Goal: Task Accomplishment & Management: Manage account settings

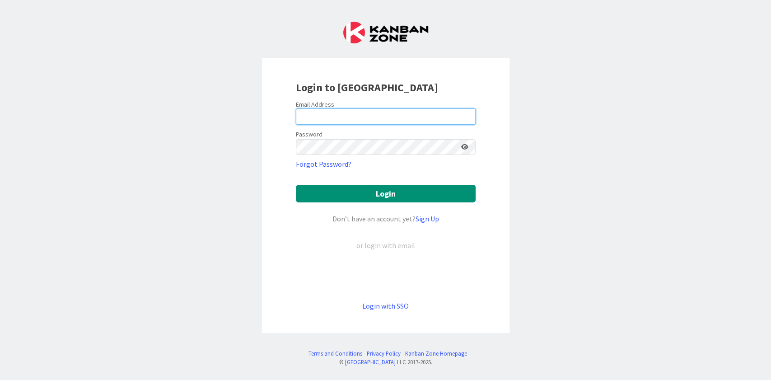
click at [386, 119] on input "email" at bounding box center [386, 116] width 180 height 16
type input "[EMAIL_ADDRESS][PERSON_NAME][DOMAIN_NAME]"
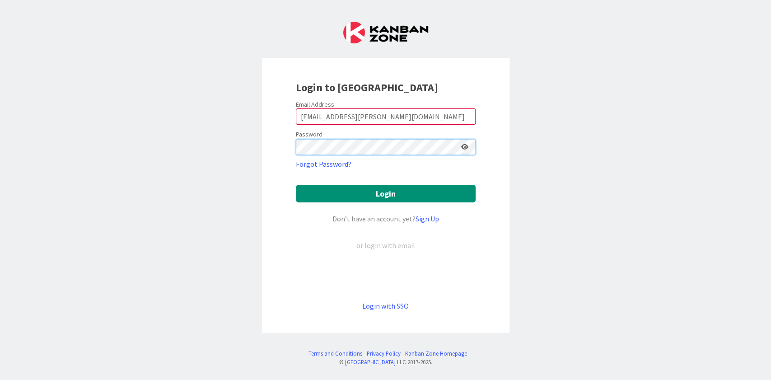
click at [296, 185] on button "Login" at bounding box center [386, 194] width 180 height 18
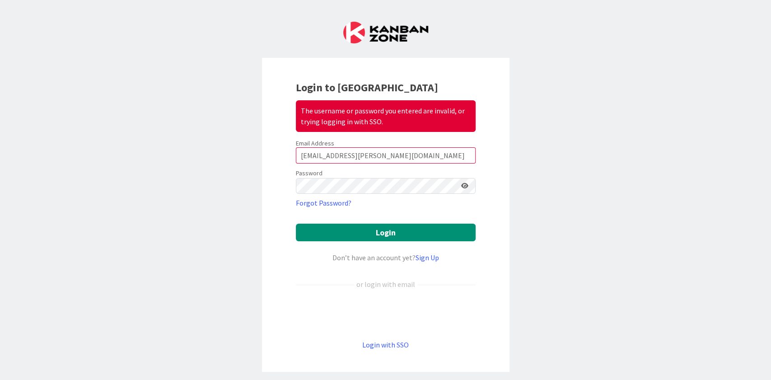
click at [409, 118] on div "Login to Kanban Zone The username or password you entered are invalid, or tryin…" at bounding box center [386, 215] width 248 height 314
click at [409, 186] on icon at bounding box center [464, 185] width 7 height 6
click at [296, 224] on button "Login" at bounding box center [386, 233] width 180 height 18
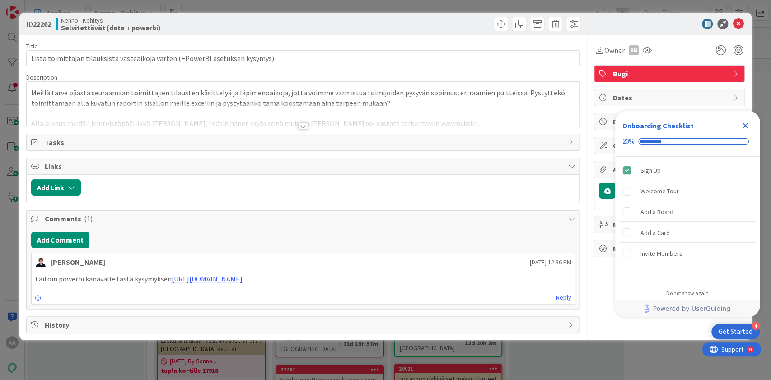
click at [409, 124] on icon "Close Checklist" at bounding box center [746, 126] width 6 height 6
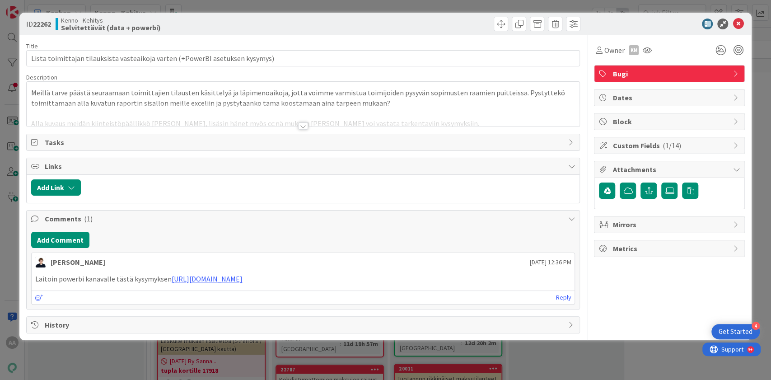
click at [304, 124] on div at bounding box center [303, 125] width 10 height 7
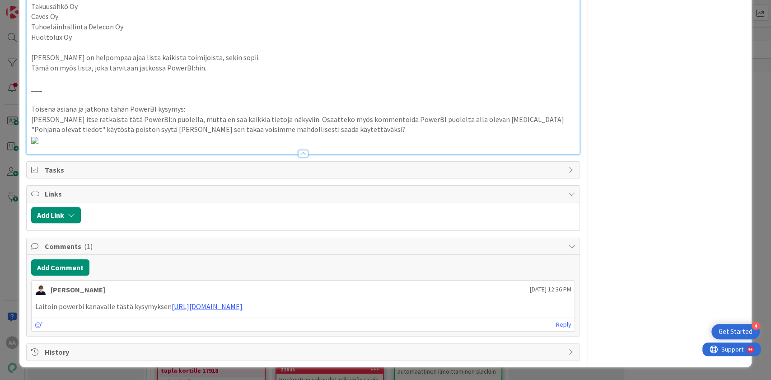
scroll to position [638, 0]
